Goal: Task Accomplishment & Management: Manage account settings

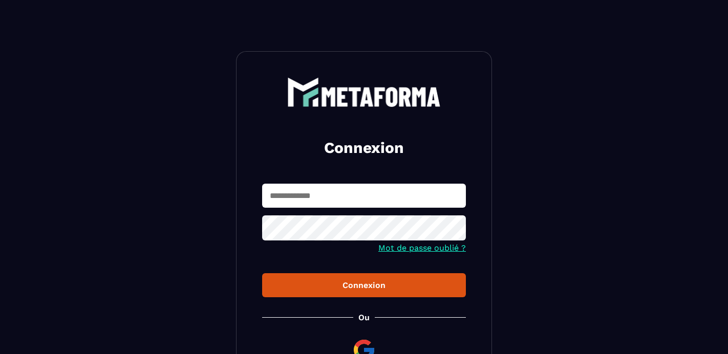
click at [275, 195] on input "text" at bounding box center [364, 196] width 204 height 24
type input "**********"
click at [262, 273] on button "Connexion" at bounding box center [364, 285] width 204 height 24
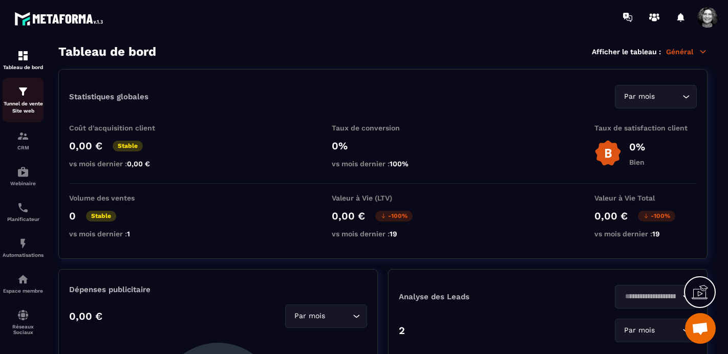
click at [23, 96] on img at bounding box center [23, 91] width 12 height 12
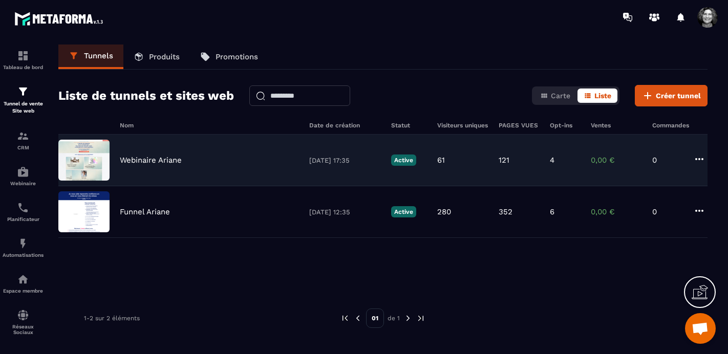
click at [216, 166] on div "Webinaire Ariane [DATE] 17:35 Active 61 121 4 0,00 € 0" at bounding box center [382, 161] width 649 height 52
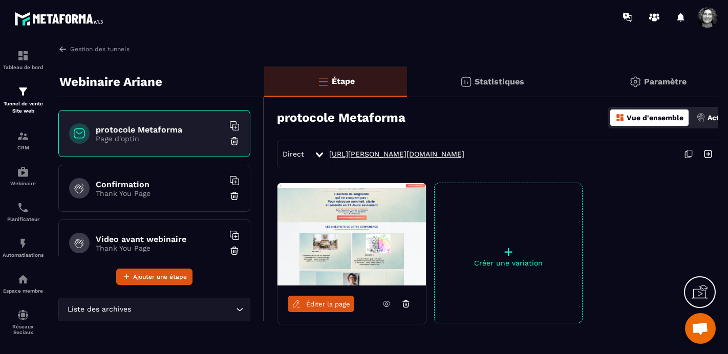
click at [419, 153] on link "[URL][PERSON_NAME][DOMAIN_NAME]" at bounding box center [396, 154] width 135 height 8
click at [190, 184] on h6 "Confirmation" at bounding box center [160, 185] width 128 height 10
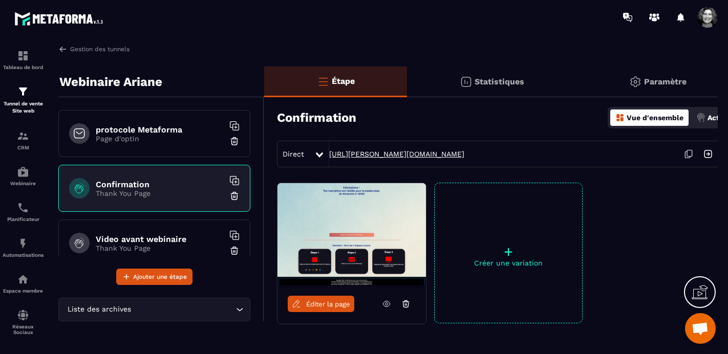
click at [406, 151] on link "[URL][PERSON_NAME][DOMAIN_NAME]" at bounding box center [396, 154] width 135 height 8
click at [148, 242] on h6 "Video avant webinaire" at bounding box center [160, 239] width 128 height 10
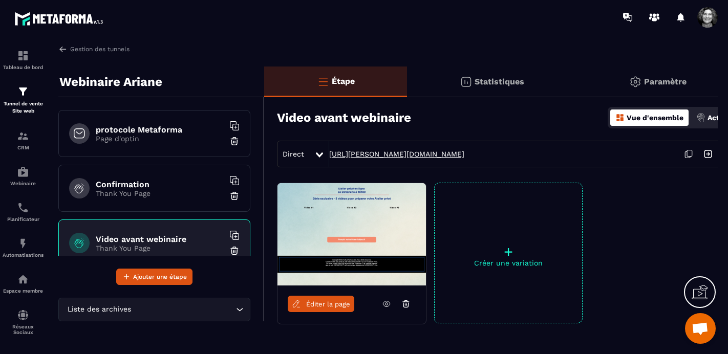
click at [413, 153] on link "[URL][PERSON_NAME][DOMAIN_NAME]" at bounding box center [396, 154] width 135 height 8
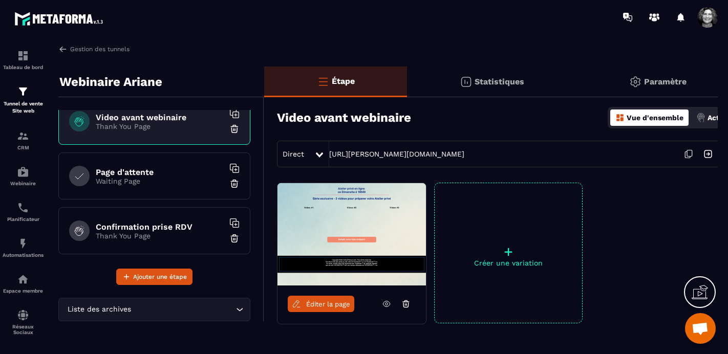
scroll to position [128, 0]
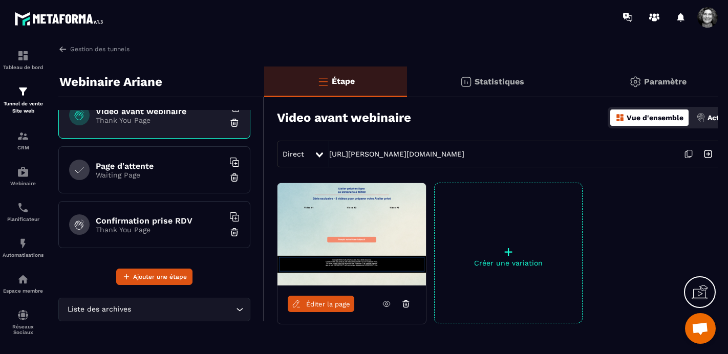
click at [171, 171] on p "Waiting Page" at bounding box center [160, 175] width 128 height 8
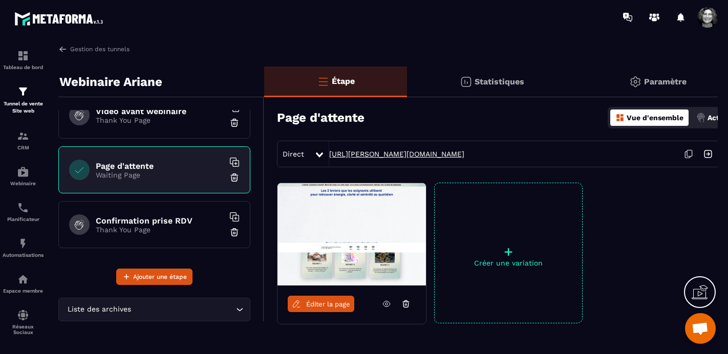
click at [397, 157] on link "[URL][PERSON_NAME][DOMAIN_NAME]" at bounding box center [396, 154] width 135 height 8
click at [171, 226] on p "Thank You Page" at bounding box center [160, 230] width 128 height 8
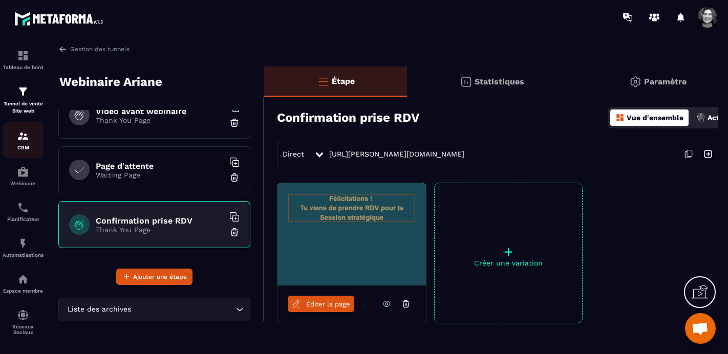
click at [18, 146] on p "CRM" at bounding box center [23, 148] width 41 height 6
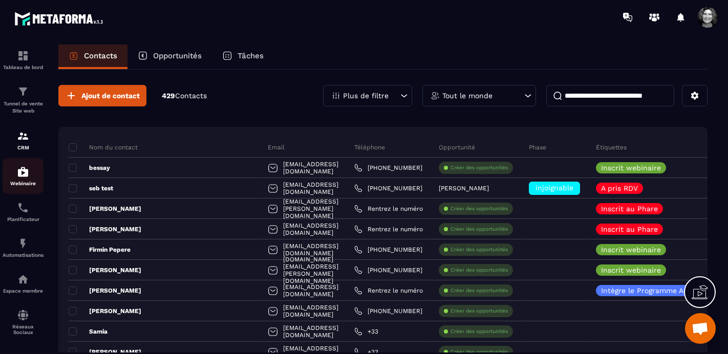
click at [23, 178] on img at bounding box center [23, 172] width 12 height 12
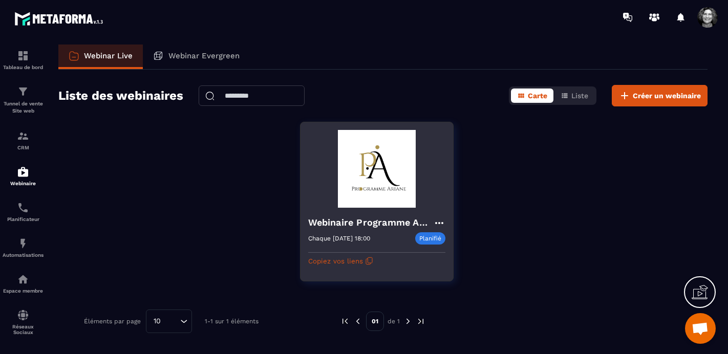
click at [379, 183] on img at bounding box center [376, 169] width 137 height 78
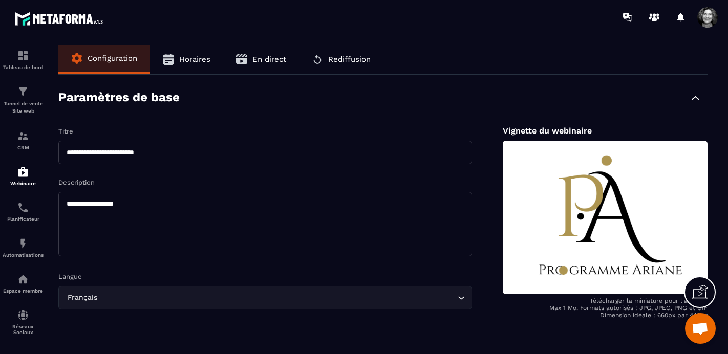
click at [197, 59] on span "Horaires" at bounding box center [194, 59] width 31 height 9
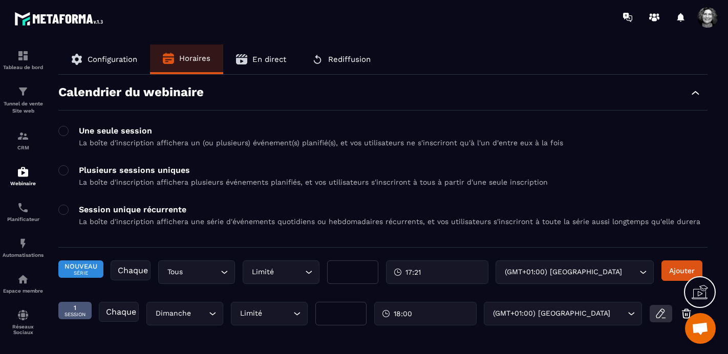
click at [662, 317] on icon "button" at bounding box center [660, 313] width 12 height 12
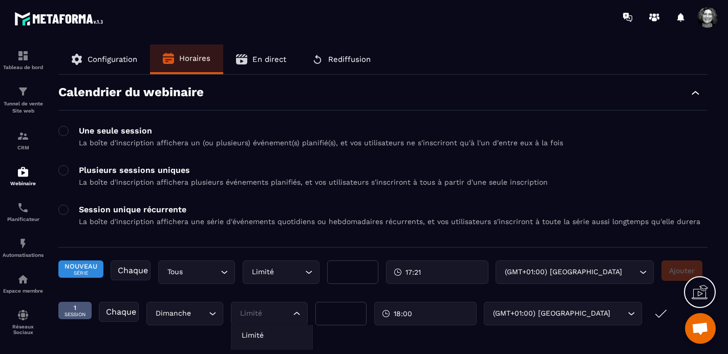
click at [298, 315] on icon "Search for option" at bounding box center [297, 313] width 6 height 3
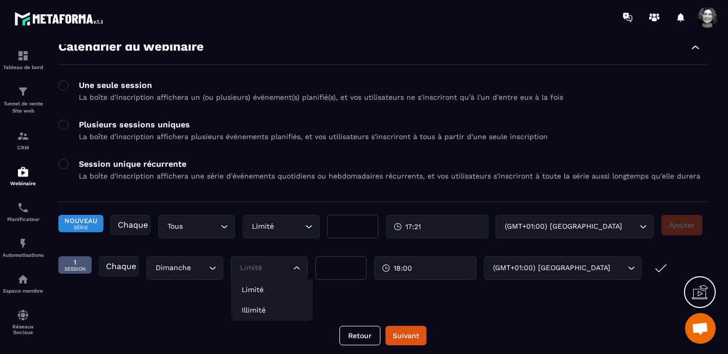
scroll to position [52, 0]
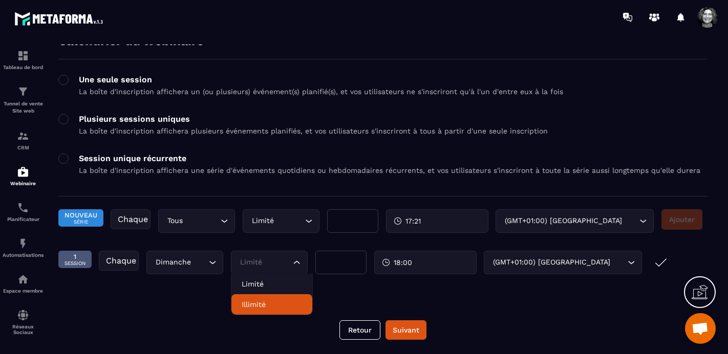
click at [251, 299] on p "Illimité" at bounding box center [271, 304] width 60 height 10
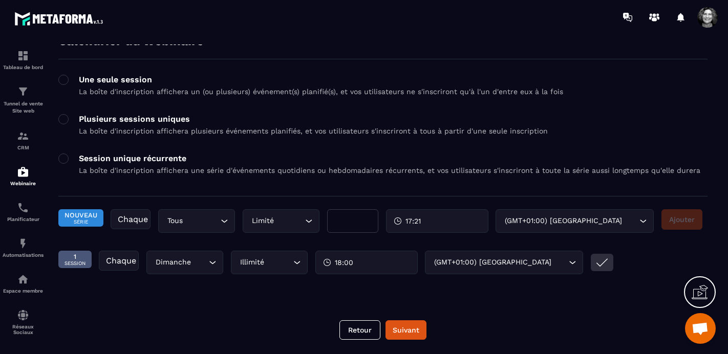
click at [606, 264] on icon "submit" at bounding box center [602, 262] width 12 height 12
click at [411, 332] on button "Suivant" at bounding box center [405, 329] width 41 height 19
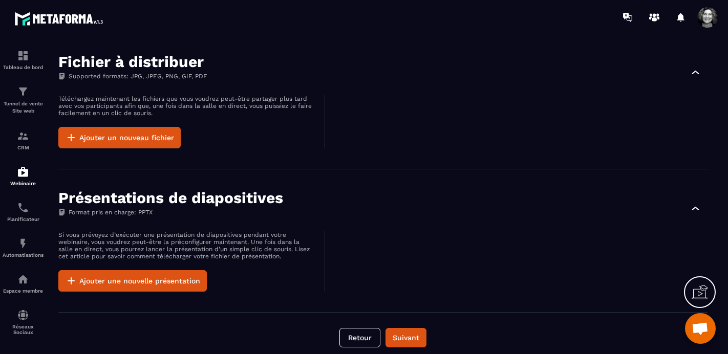
scroll to position [860, 0]
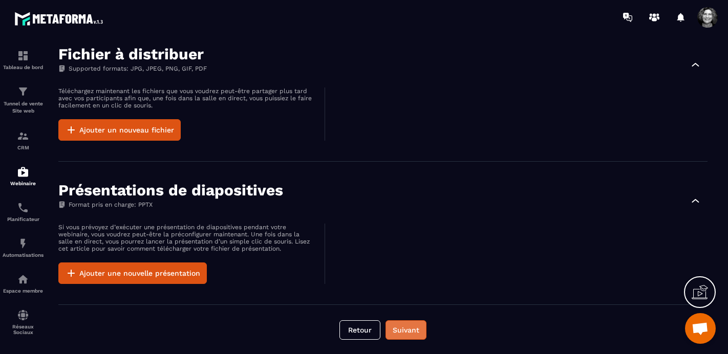
click at [407, 330] on button "Suivant" at bounding box center [405, 329] width 41 height 19
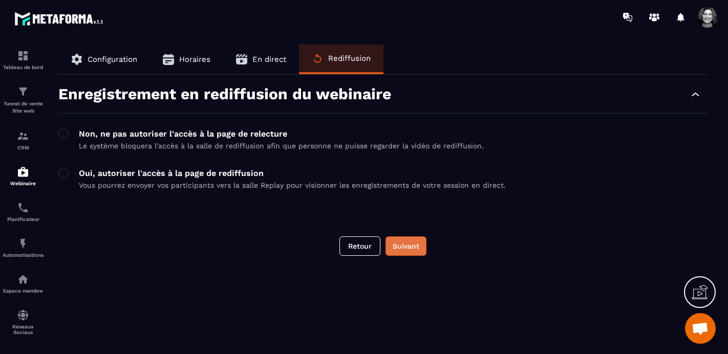
scroll to position [0, 0]
click at [267, 61] on span "En direct" at bounding box center [269, 59] width 34 height 9
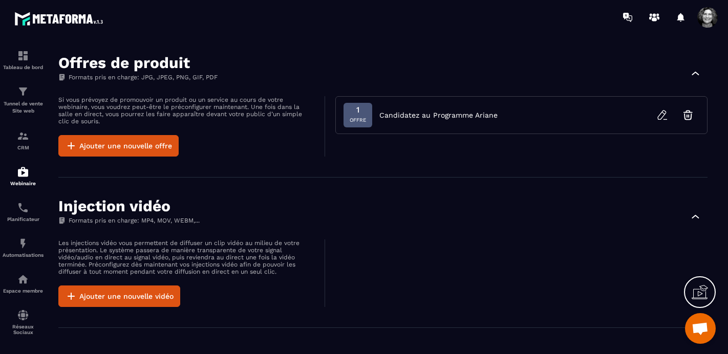
scroll to position [559, 0]
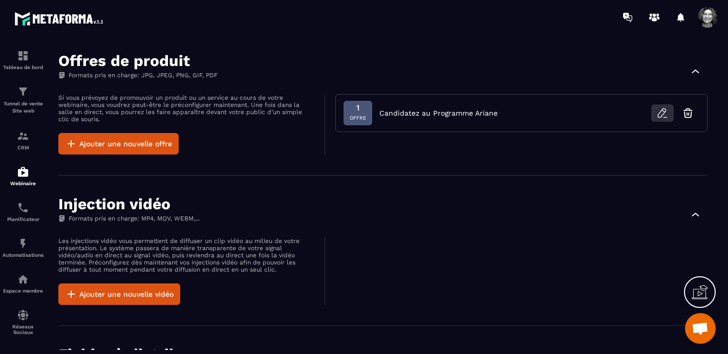
click at [666, 113] on icon "button" at bounding box center [662, 113] width 12 height 12
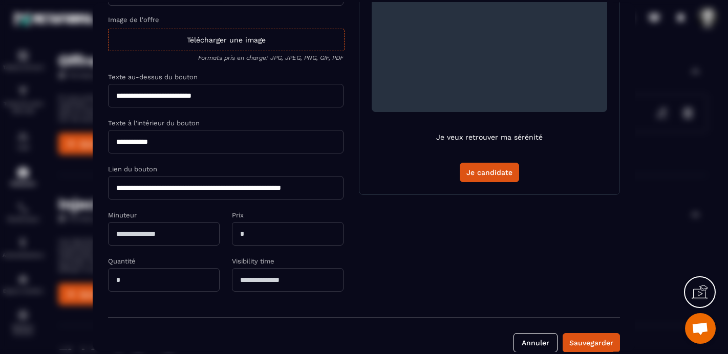
scroll to position [153, 0]
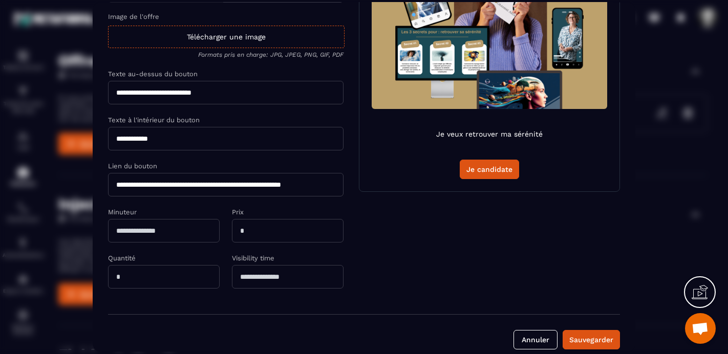
drag, startPoint x: 130, startPoint y: 277, endPoint x: 112, endPoint y: 277, distance: 18.4
click at [112, 277] on input "**" at bounding box center [164, 277] width 112 height 24
click at [412, 258] on div "**********" at bounding box center [364, 104] width 512 height 388
click at [591, 340] on div "Sauvegarder" at bounding box center [591, 340] width 44 height 10
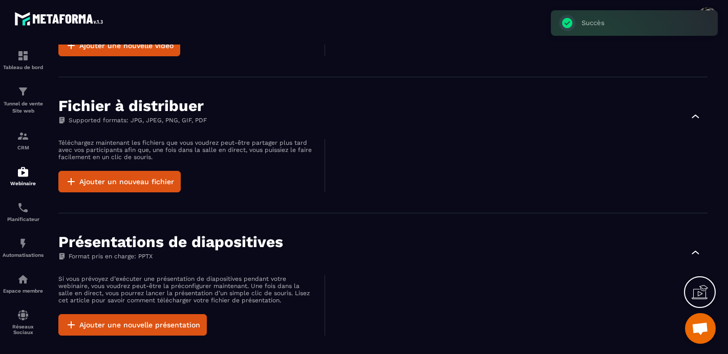
scroll to position [860, 0]
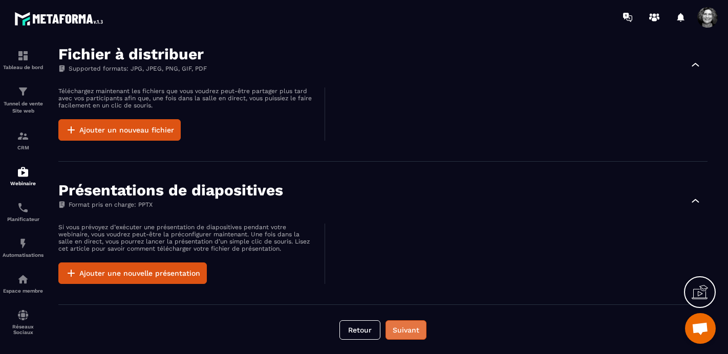
click at [412, 330] on button "Suivant" at bounding box center [405, 329] width 41 height 19
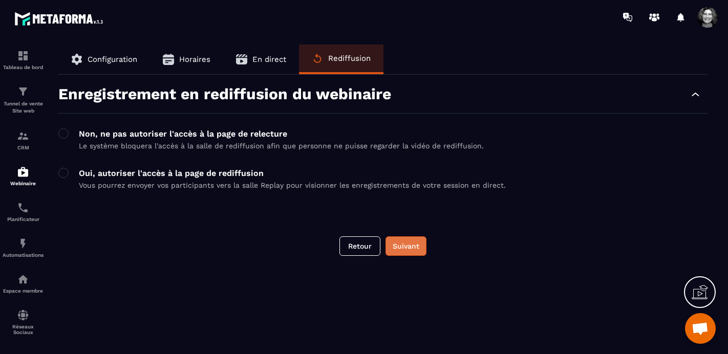
click at [411, 245] on button "Suivant" at bounding box center [405, 245] width 41 height 19
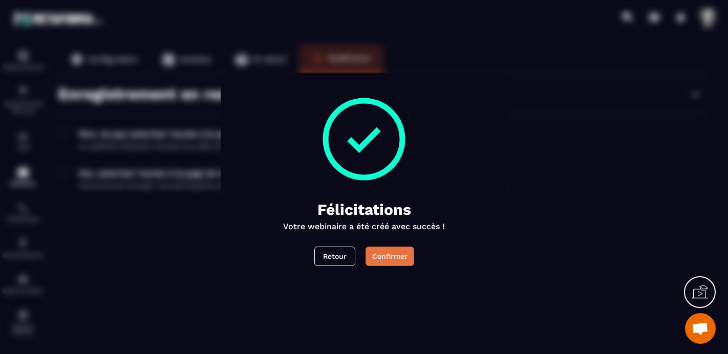
click at [391, 260] on button "Confirmer" at bounding box center [389, 256] width 49 height 19
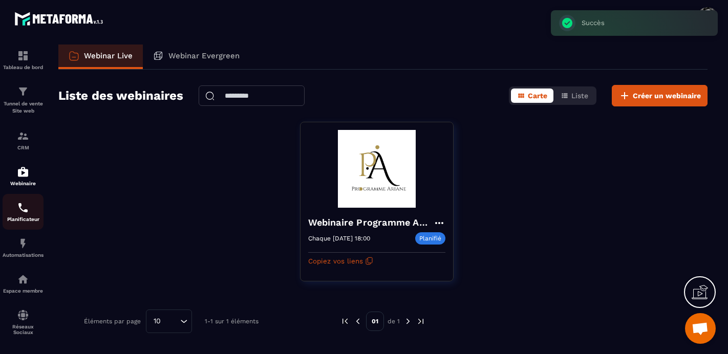
click at [20, 210] on img at bounding box center [23, 208] width 12 height 12
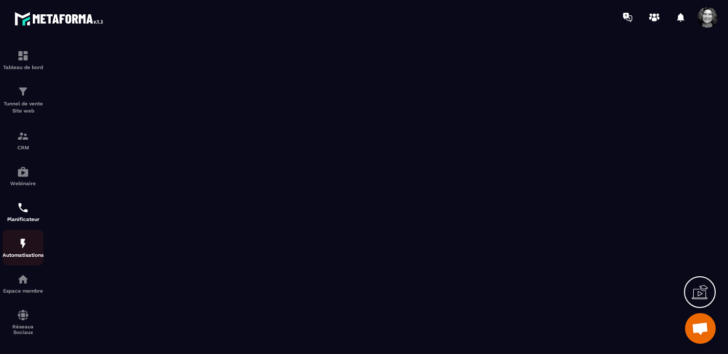
click at [19, 247] on img at bounding box center [23, 243] width 12 height 12
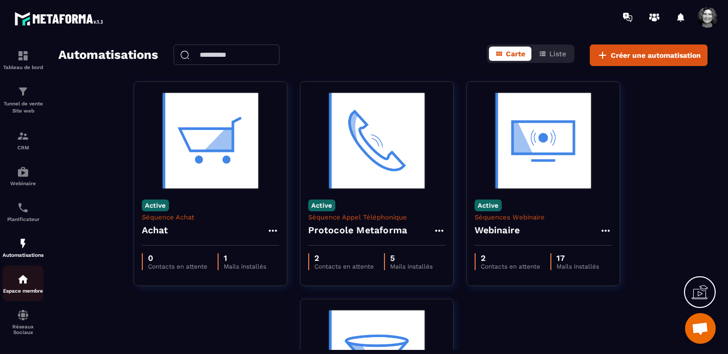
click at [25, 284] on img at bounding box center [23, 279] width 12 height 12
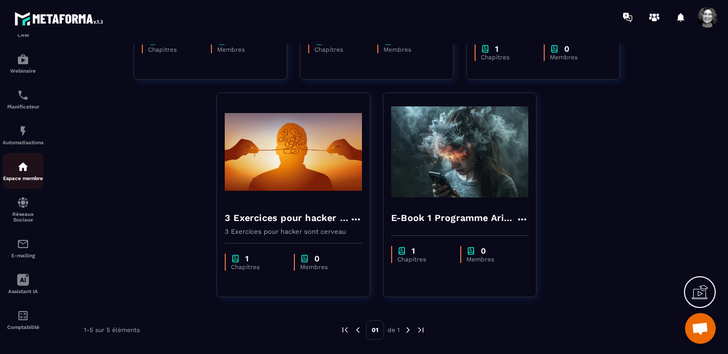
scroll to position [119, 0]
click at [21, 246] on img at bounding box center [23, 243] width 12 height 12
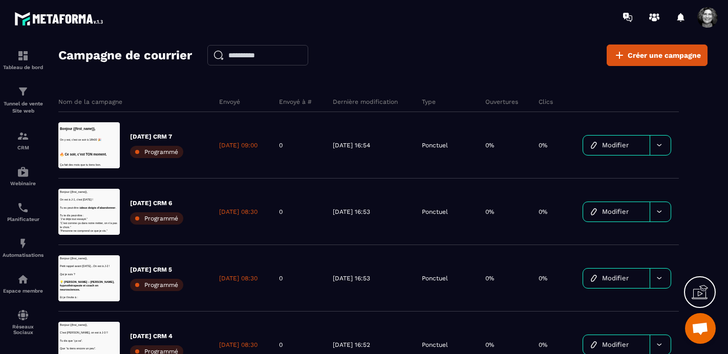
click at [707, 18] on span at bounding box center [707, 17] width 20 height 20
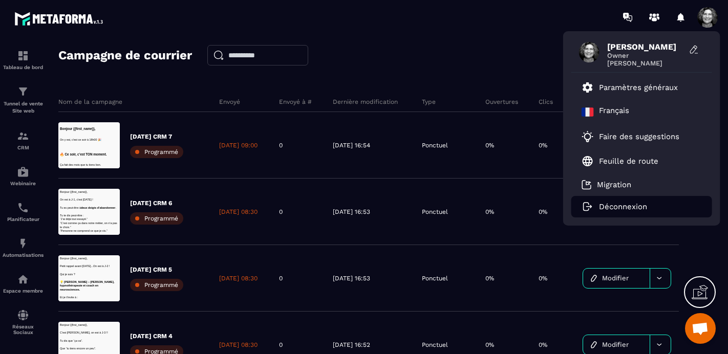
click at [615, 206] on p "Déconnexion" at bounding box center [623, 206] width 48 height 9
